Goal: Find specific page/section: Find specific page/section

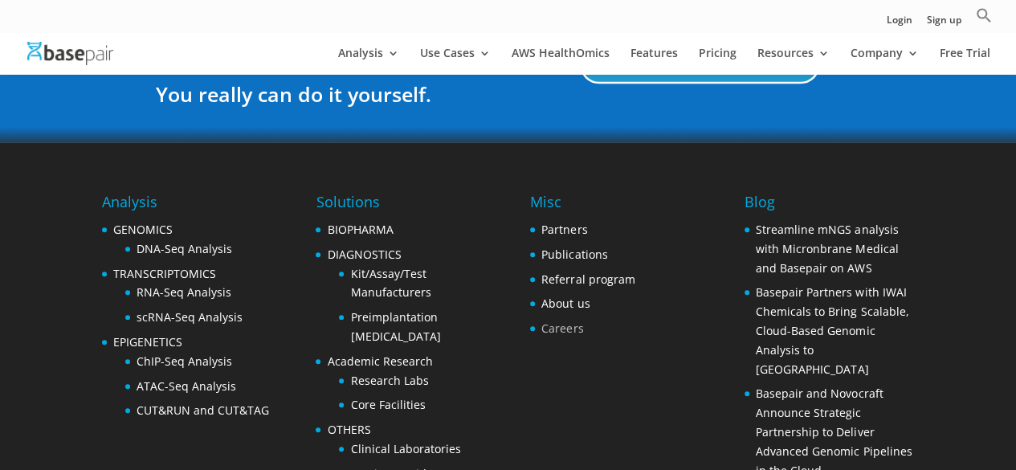
scroll to position [3377, 0]
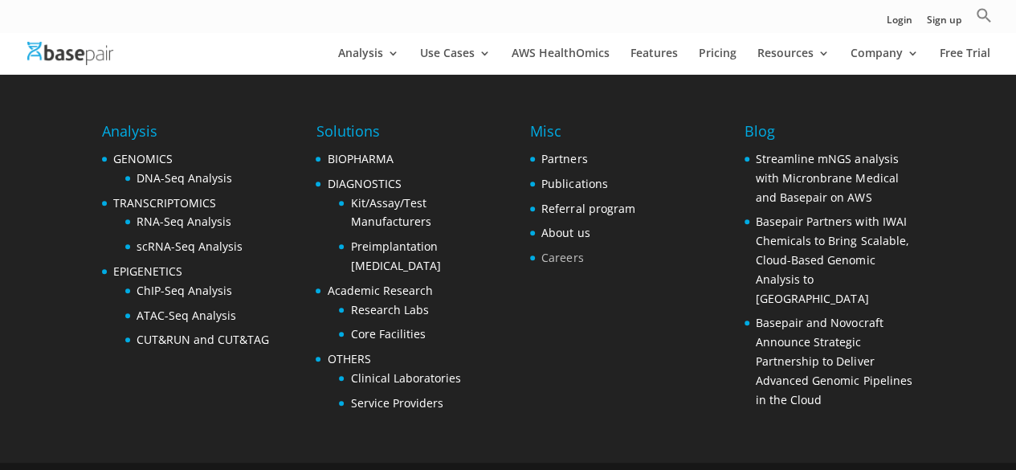
click at [561, 250] on link "Careers" at bounding box center [563, 257] width 42 height 15
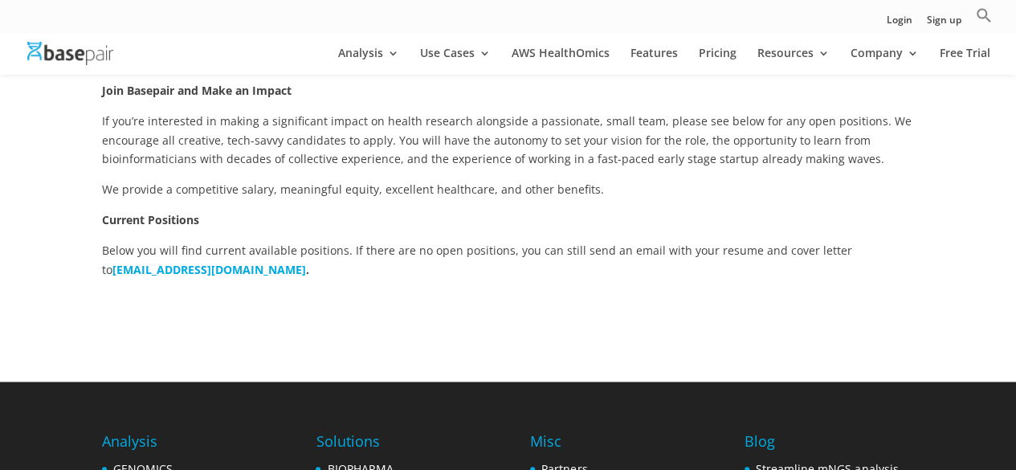
scroll to position [323, 0]
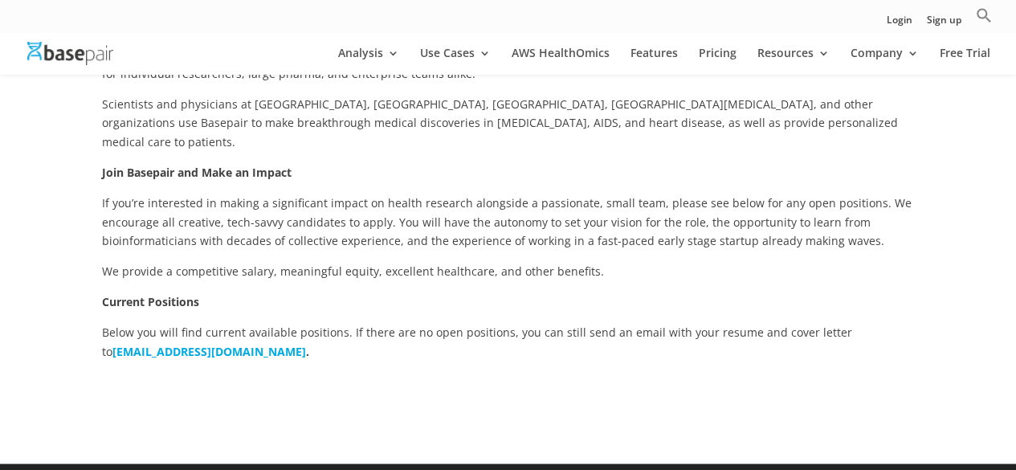
click at [147, 294] on strong "Current Positions" at bounding box center [150, 301] width 97 height 15
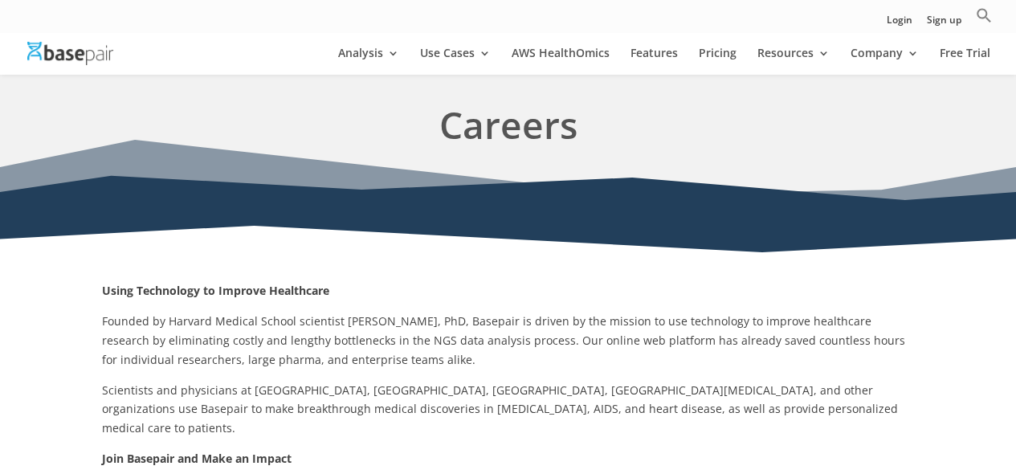
scroll to position [0, 0]
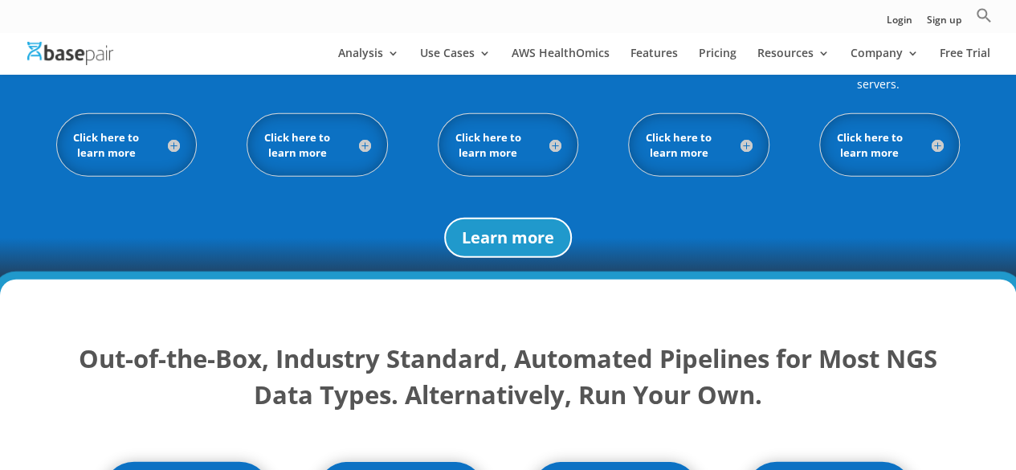
scroll to position [1881, 0]
